Goal: Transaction & Acquisition: Obtain resource

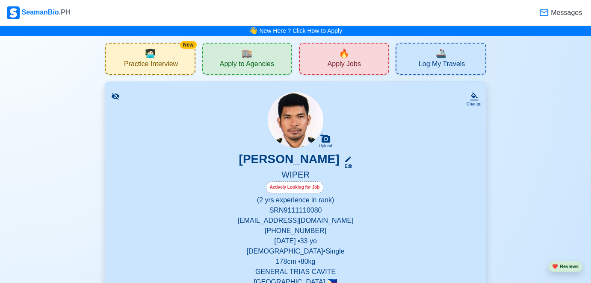
click at [360, 62] on span "Apply Jobs" at bounding box center [343, 65] width 33 height 11
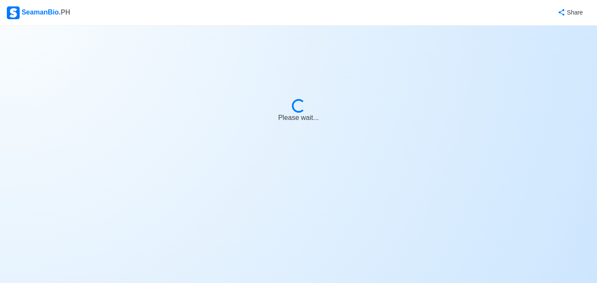
select select "Wiper"
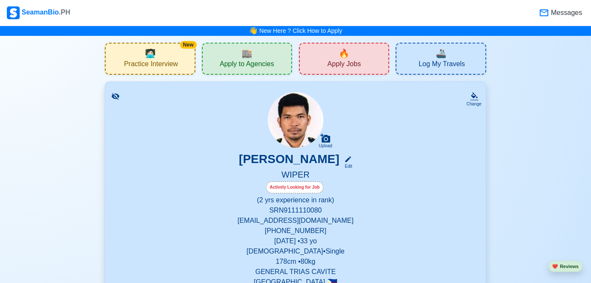
click at [431, 64] on span "Log My Travels" at bounding box center [441, 65] width 46 height 11
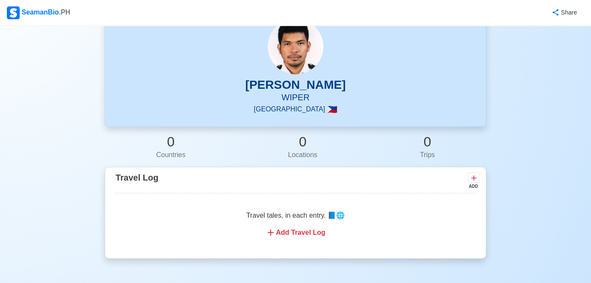
scroll to position [171, 0]
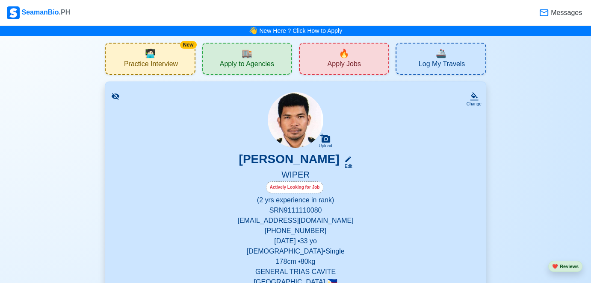
click at [368, 59] on div "🔥 Apply Jobs" at bounding box center [344, 59] width 90 height 32
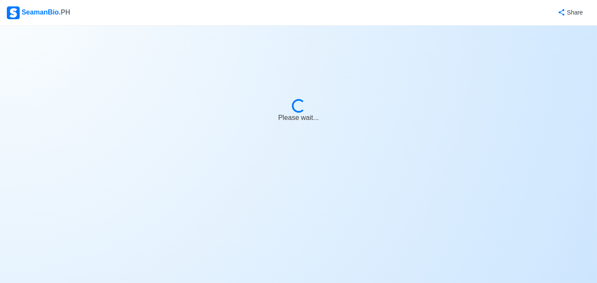
select select "Wiper"
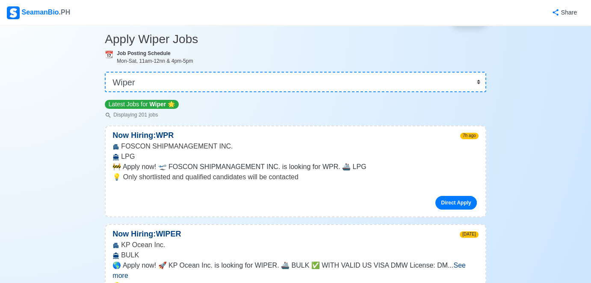
scroll to position [85, 0]
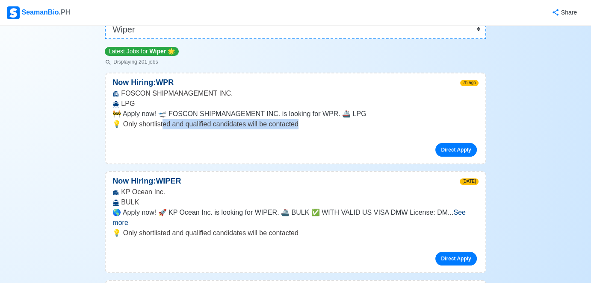
drag, startPoint x: 297, startPoint y: 126, endPoint x: 160, endPoint y: 121, distance: 137.7
click at [160, 121] on p "💡 Only shortlisted and qualified candidates will be contacted" at bounding box center [294, 124] width 365 height 10
click at [459, 119] on div "Now Hiring: WPR 7h ago FOSCON SHIPMANAGEMENT INC. LPG 🚧 Apply now! 🛫 FOSCON SHI…" at bounding box center [295, 119] width 381 height 92
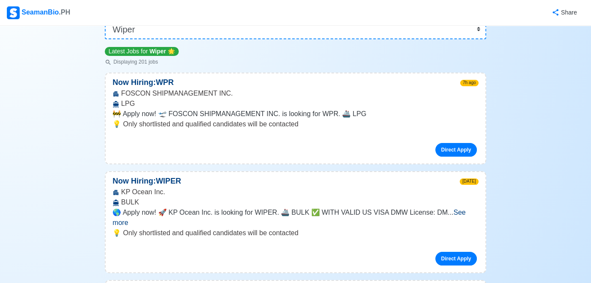
click at [380, 118] on div "🚧 Apply now! 🛫 FOSCON SHIPMANAGEMENT INC. is looking for WPR. 🚢 LPG ... See more" at bounding box center [294, 114] width 365 height 10
drag, startPoint x: 150, startPoint y: 29, endPoint x: 103, endPoint y: 25, distance: 47.2
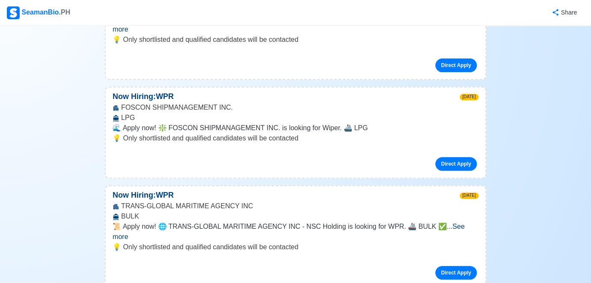
scroll to position [299, 0]
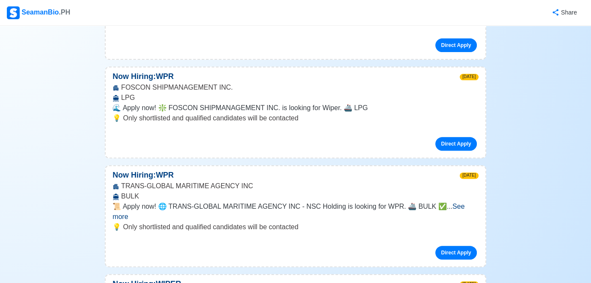
click at [464, 203] on span "See more" at bounding box center [288, 212] width 352 height 18
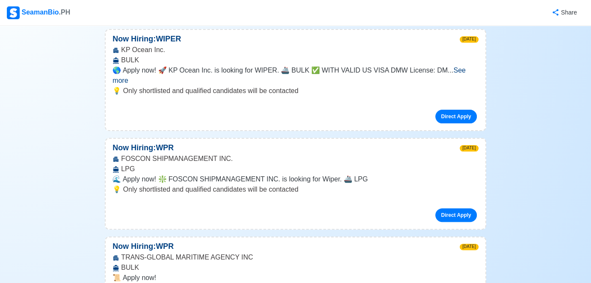
scroll to position [0, 0]
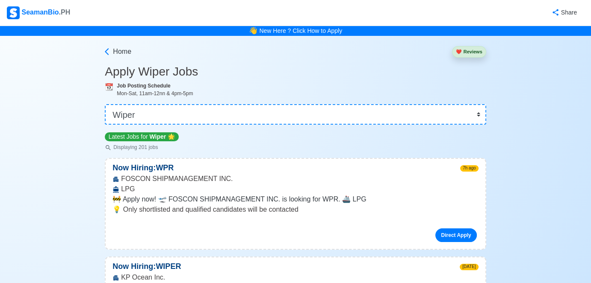
click at [31, 11] on div "SeamanBio .PH" at bounding box center [38, 12] width 63 height 13
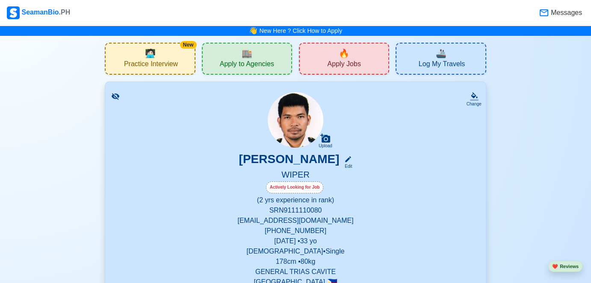
click at [241, 62] on span "Apply to Agencies" at bounding box center [247, 65] width 54 height 11
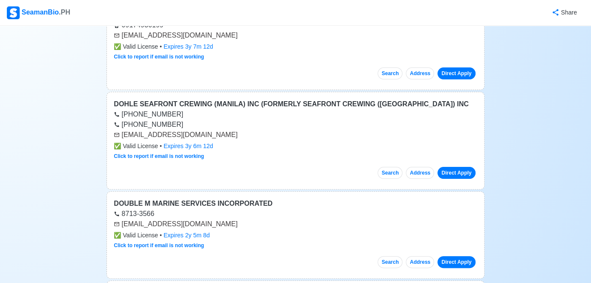
scroll to position [256, 0]
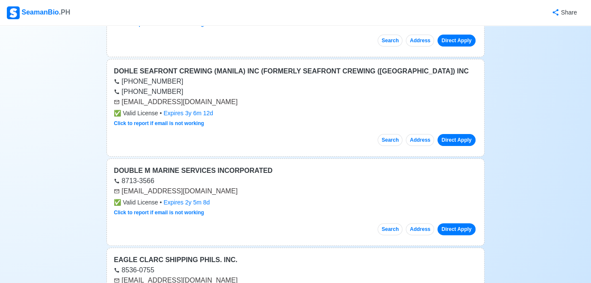
drag, startPoint x: 122, startPoint y: 101, endPoint x: 225, endPoint y: 102, distance: 102.6
click at [225, 102] on div "[EMAIL_ADDRESS][DOMAIN_NAME]" at bounding box center [295, 102] width 363 height 10
copy div "[EMAIL_ADDRESS][DOMAIN_NAME]"
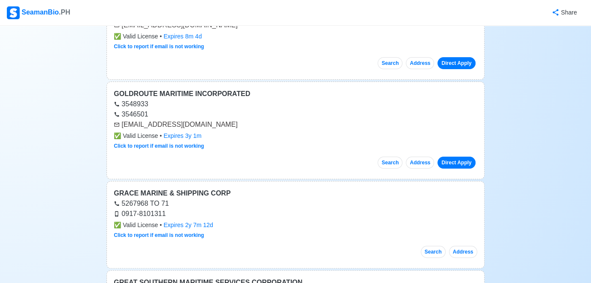
scroll to position [3376, 0]
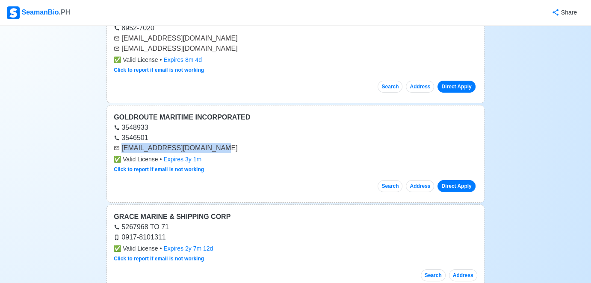
drag, startPoint x: 215, startPoint y: 124, endPoint x: 121, endPoint y: 119, distance: 93.3
click at [121, 143] on div "[EMAIL_ADDRESS][DOMAIN_NAME]" at bounding box center [295, 148] width 363 height 10
copy div "[EMAIL_ADDRESS][DOMAIN_NAME]"
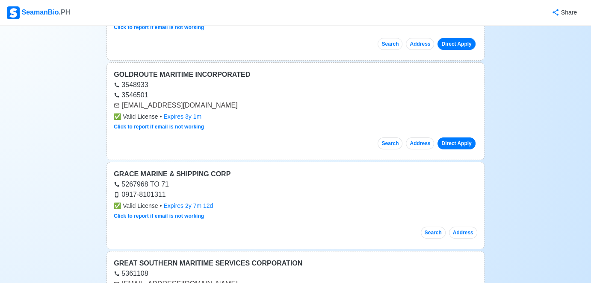
click at [267, 190] on div "0917-8101311" at bounding box center [295, 195] width 363 height 10
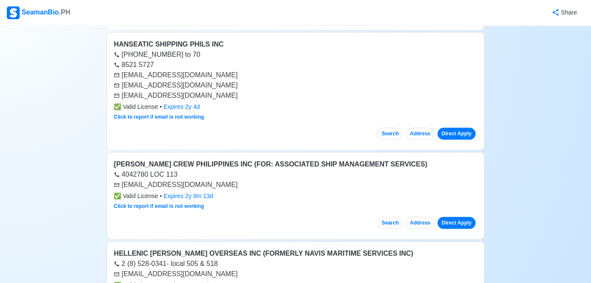
scroll to position [4017, 0]
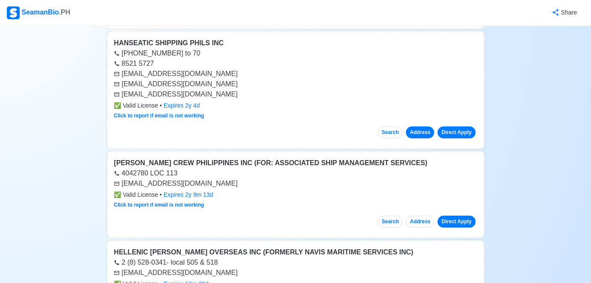
click at [415, 127] on button "Address" at bounding box center [420, 133] width 28 height 12
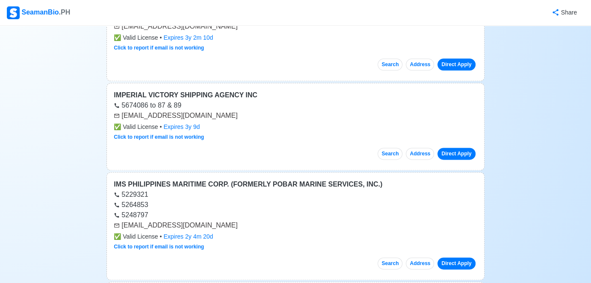
scroll to position [4402, 0]
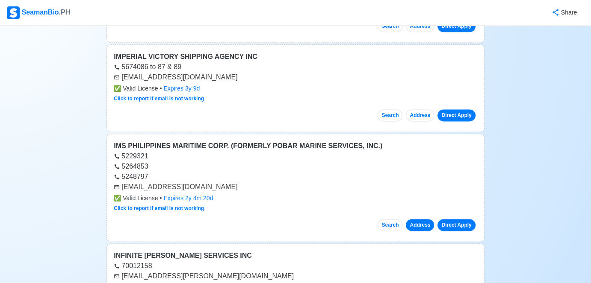
click at [412, 219] on button "Address" at bounding box center [420, 225] width 28 height 12
drag, startPoint x: 188, startPoint y: 157, endPoint x: 120, endPoint y: 160, distance: 68.0
click at [120, 182] on div "[EMAIL_ADDRESS][DOMAIN_NAME]" at bounding box center [295, 187] width 363 height 10
copy div "[EMAIL_ADDRESS][DOMAIN_NAME]"
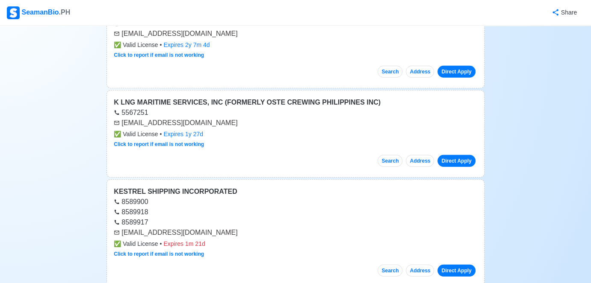
scroll to position [5812, 0]
drag, startPoint x: 214, startPoint y: 195, endPoint x: 121, endPoint y: 196, distance: 92.3
click at [121, 227] on div "[EMAIL_ADDRESS][DOMAIN_NAME]" at bounding box center [295, 232] width 363 height 10
copy div "[EMAIL_ADDRESS][DOMAIN_NAME]"
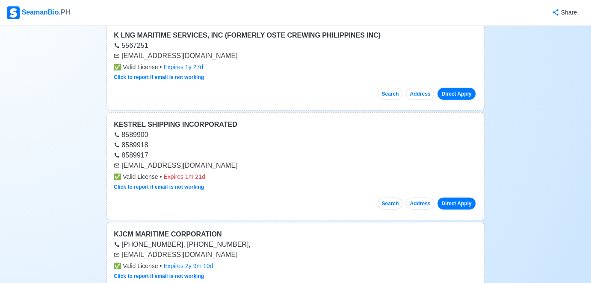
scroll to position [5898, 0]
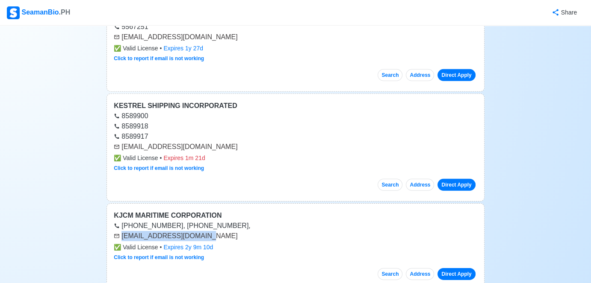
drag, startPoint x: 201, startPoint y: 199, endPoint x: 119, endPoint y: 200, distance: 82.5
click at [119, 231] on div "[EMAIL_ADDRESS][DOMAIN_NAME]" at bounding box center [295, 236] width 363 height 10
copy div "[EMAIL_ADDRESS][DOMAIN_NAME]"
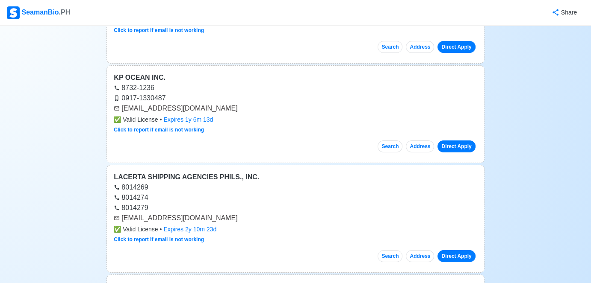
scroll to position [6453, 0]
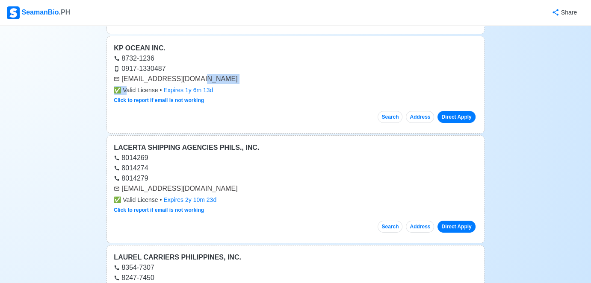
drag, startPoint x: 191, startPoint y: 38, endPoint x: 127, endPoint y: 44, distance: 64.4
click at [127, 44] on div "KP OCEAN INC. 8732-1236 0917-1330487 [EMAIL_ADDRESS][DOMAIN_NAME] ✅ Valid Licen…" at bounding box center [294, 85] width 377 height 98
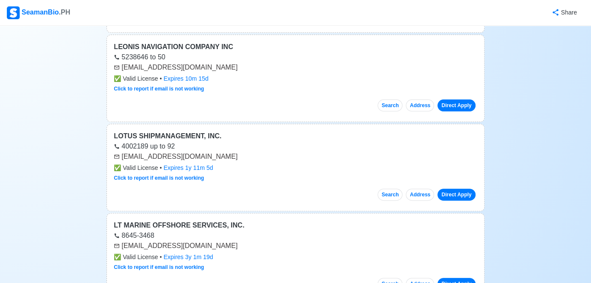
scroll to position [6752, 0]
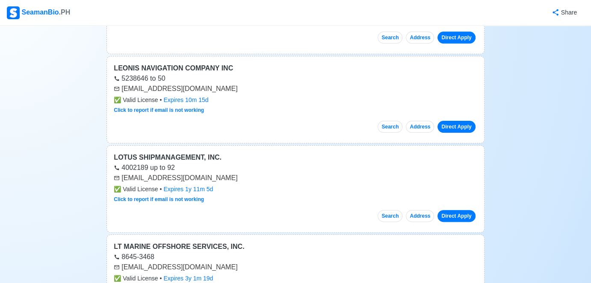
drag, startPoint x: 232, startPoint y: 136, endPoint x: 122, endPoint y: 138, distance: 110.7
click at [122, 173] on div "[EMAIL_ADDRESS][DOMAIN_NAME]" at bounding box center [295, 178] width 363 height 10
click at [423, 210] on button "Address" at bounding box center [420, 216] width 28 height 12
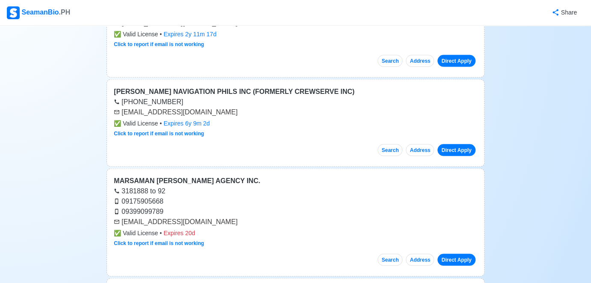
scroll to position [8205, 0]
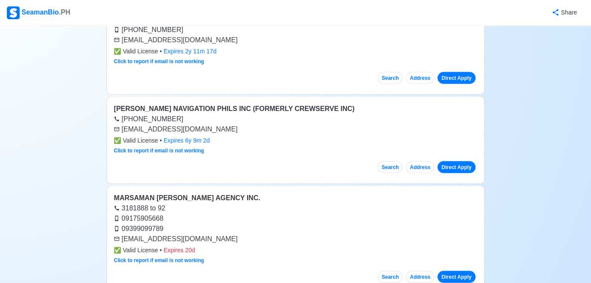
drag, startPoint x: 236, startPoint y: 81, endPoint x: 121, endPoint y: 86, distance: 115.5
click at [121, 97] on div "[PERSON_NAME] NAVIGATION PHILS INC (FORMERLY CREWSERVE INC) [PHONE_NUMBER] [EMA…" at bounding box center [294, 141] width 377 height 88
copy div "[EMAIL_ADDRESS][DOMAIN_NAME]"
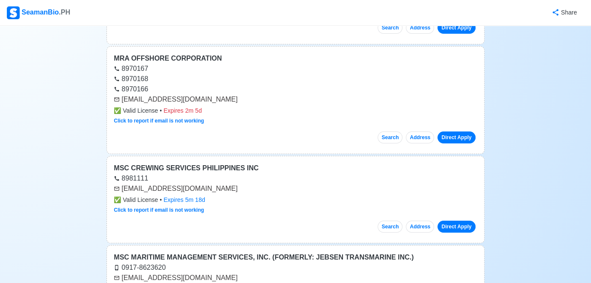
scroll to position [9830, 0]
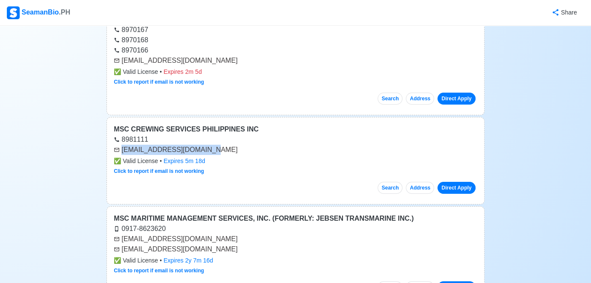
drag, startPoint x: 205, startPoint y: 94, endPoint x: 123, endPoint y: 94, distance: 82.1
click at [123, 145] on div "[EMAIL_ADDRESS][DOMAIN_NAME]" at bounding box center [295, 150] width 363 height 10
copy div "[EMAIL_ADDRESS][DOMAIN_NAME]"
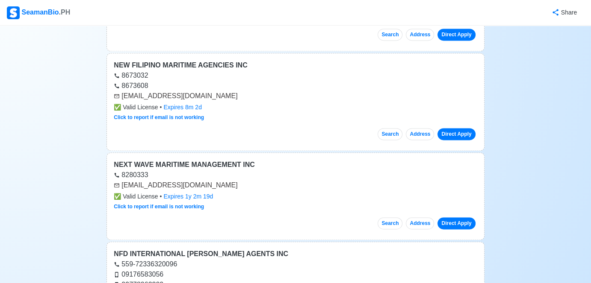
scroll to position [11112, 0]
